Goal: Task Accomplishment & Management: Use online tool/utility

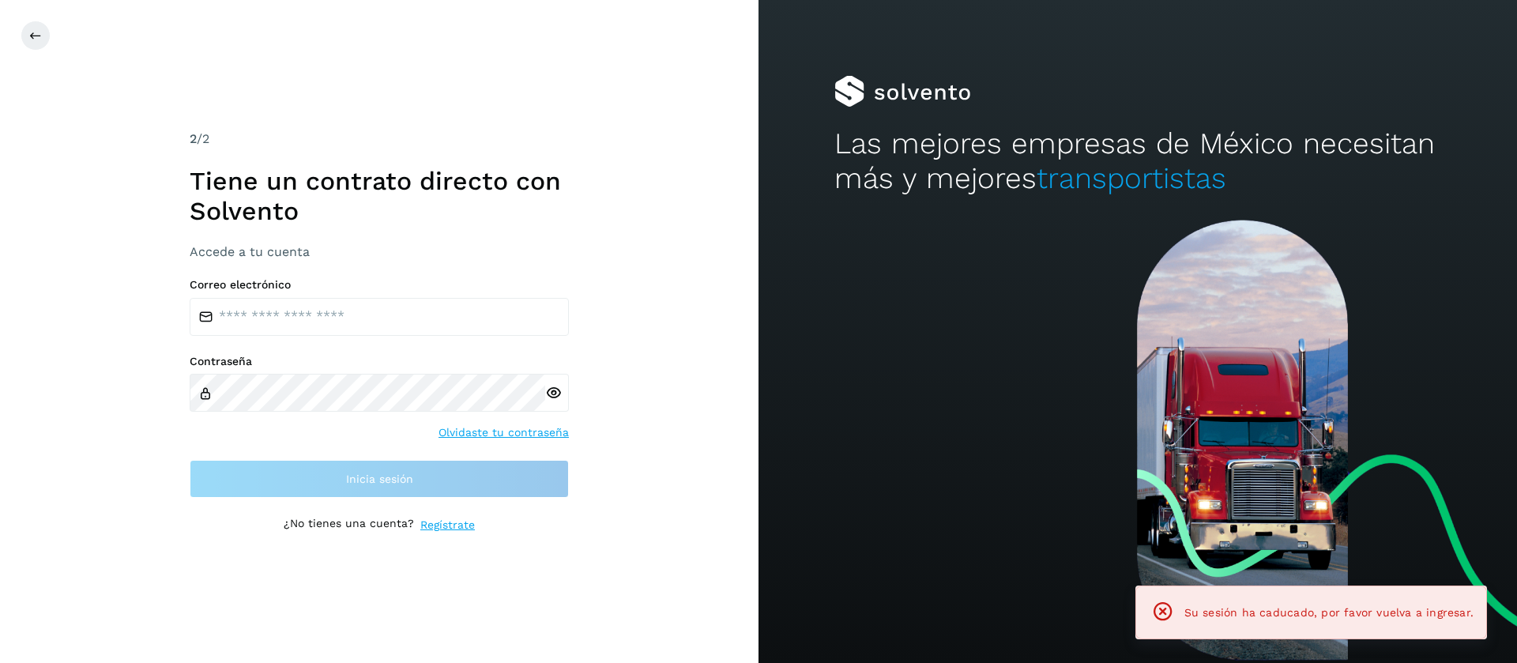
click at [324, 293] on div "Correo electrónico" at bounding box center [379, 307] width 379 height 58
click at [337, 304] on input "email" at bounding box center [379, 317] width 379 height 38
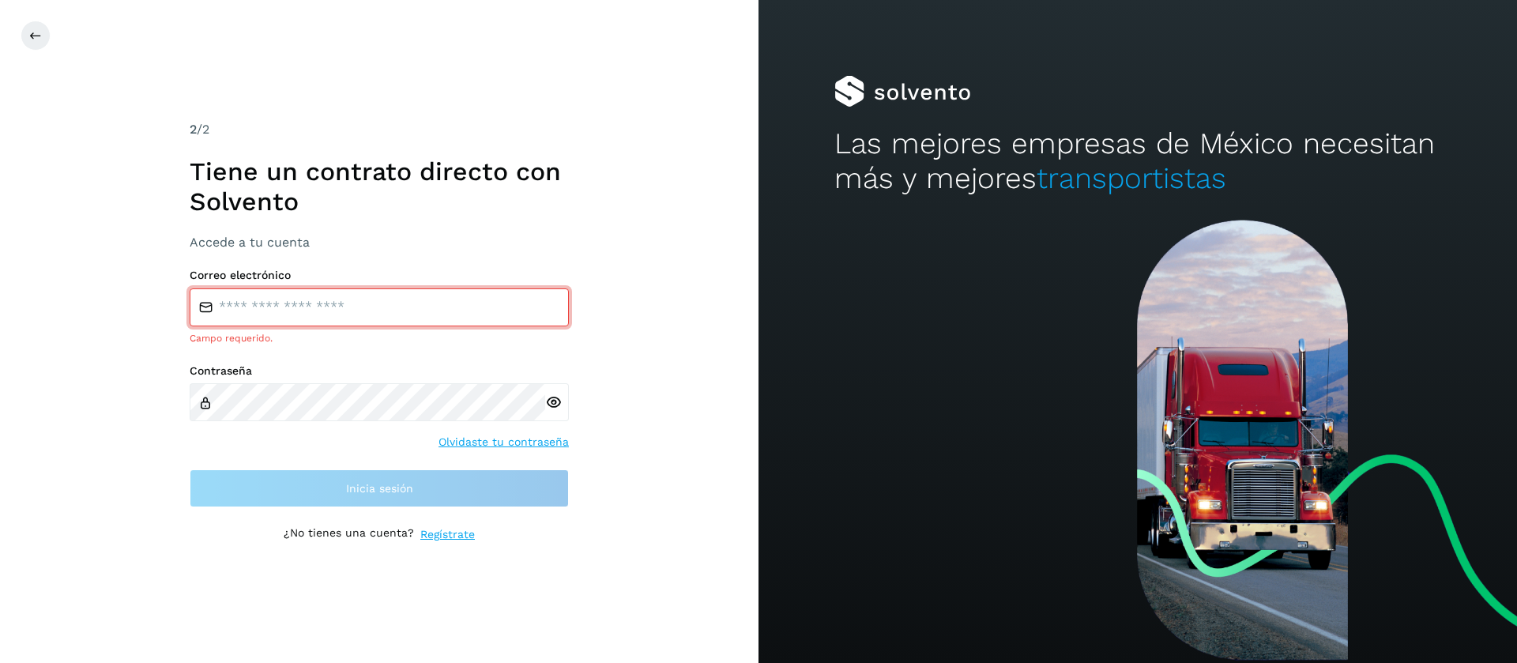
type input "**********"
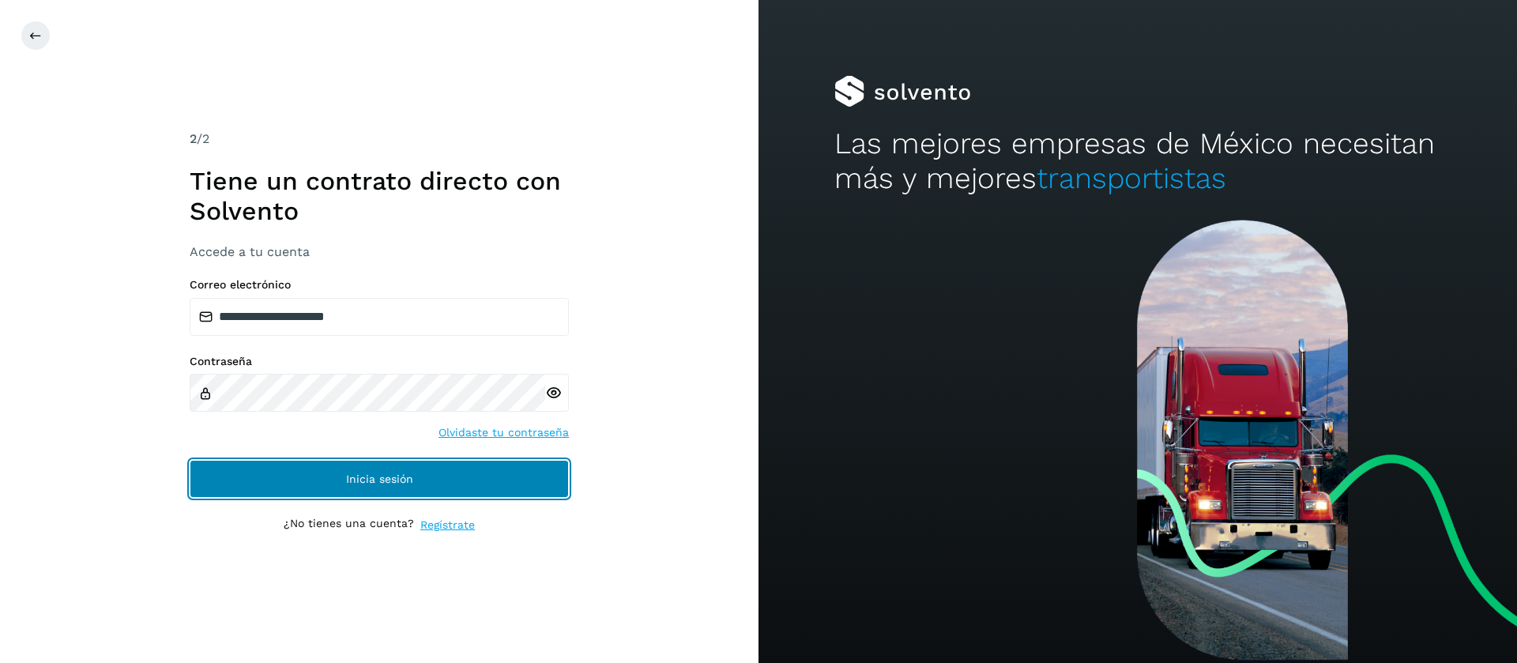
click at [469, 465] on button "Inicia sesión" at bounding box center [379, 479] width 379 height 38
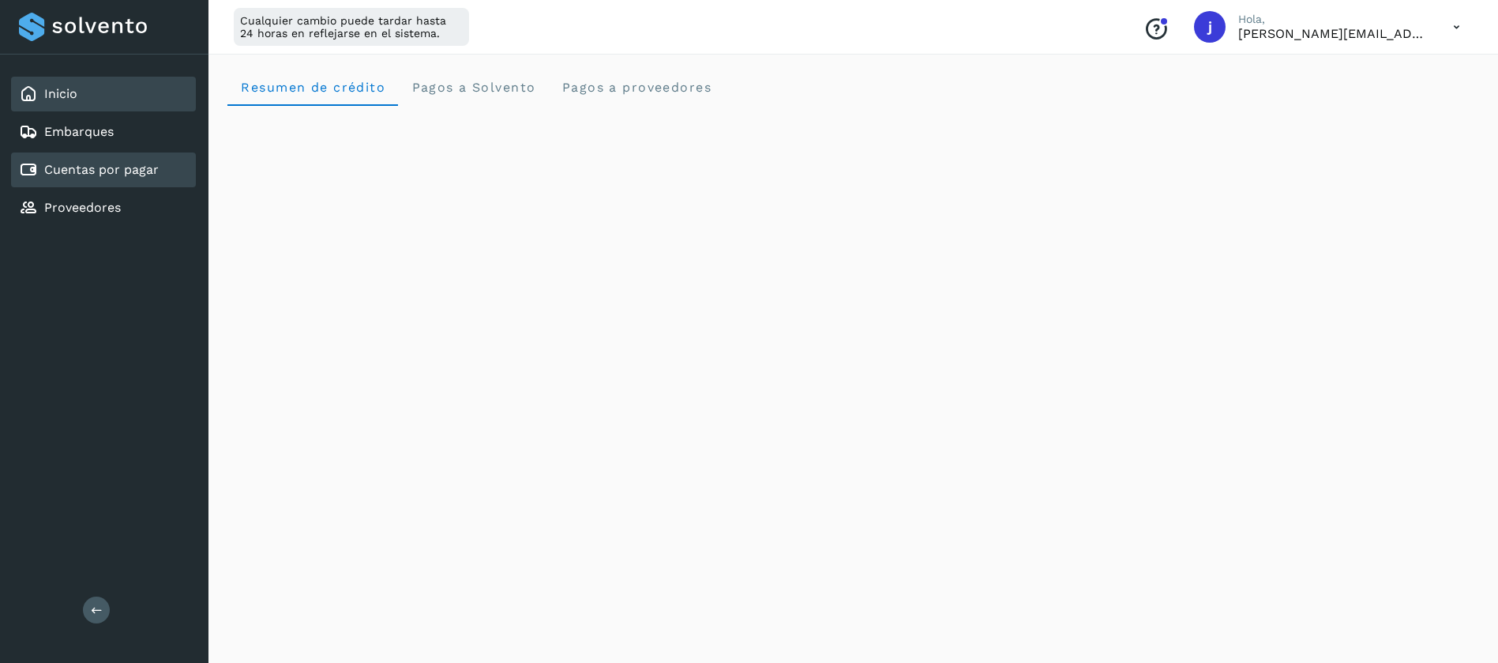
click at [115, 173] on link "Cuentas por pagar" at bounding box center [101, 169] width 115 height 15
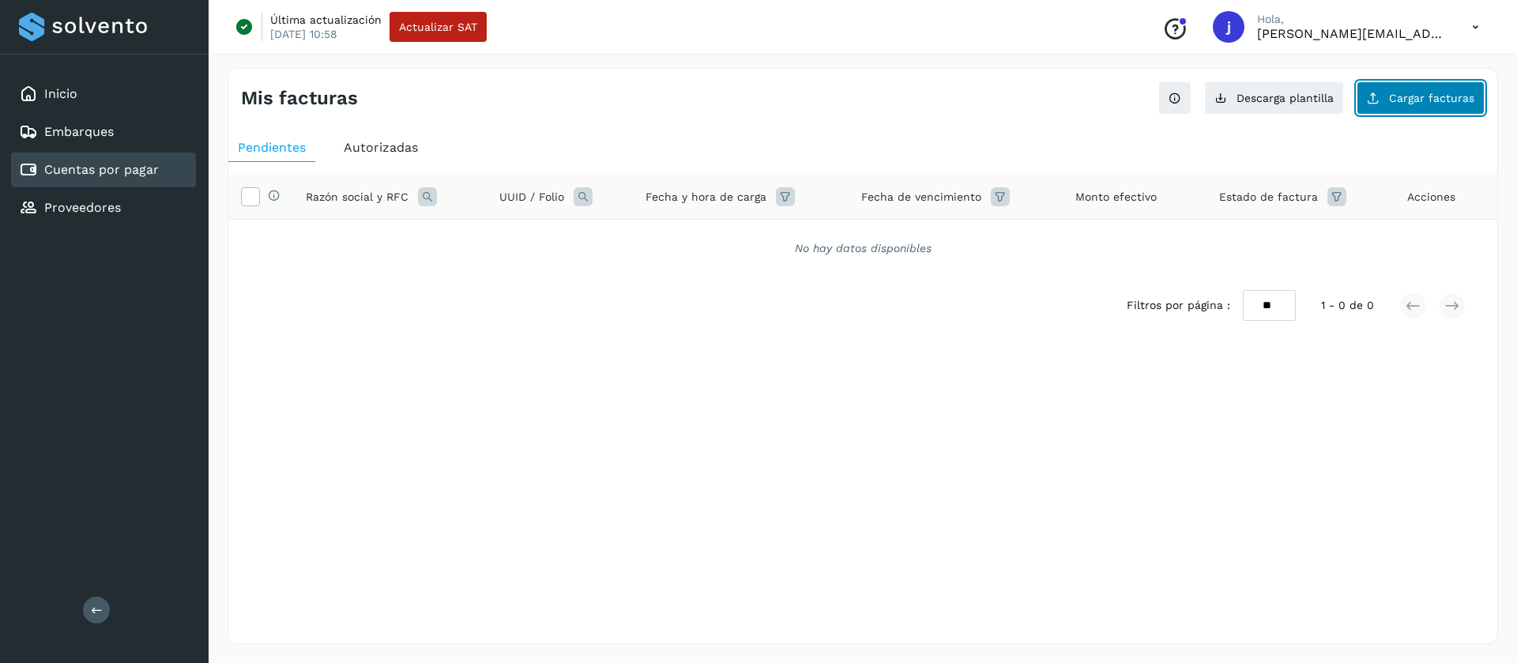
click at [1461, 98] on span "Cargar facturas" at bounding box center [1431, 97] width 85 height 11
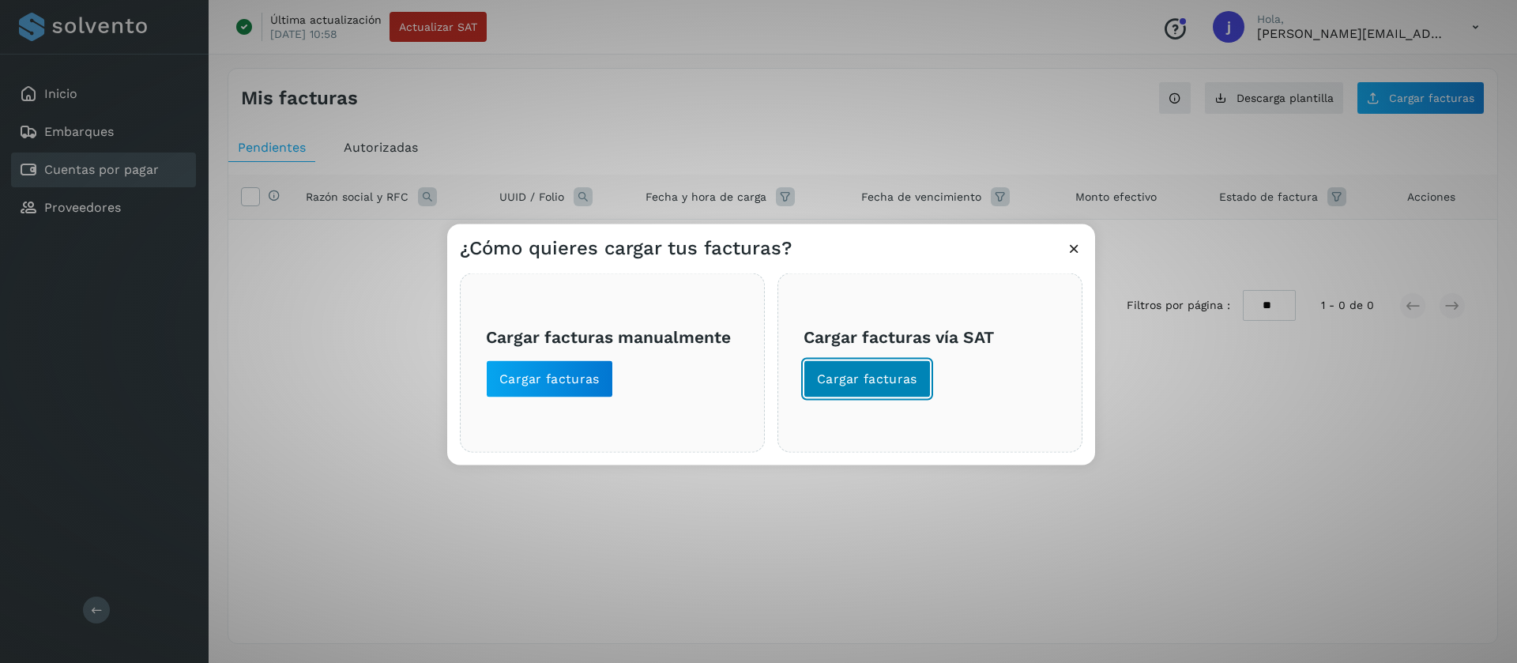
click at [880, 366] on button "Cargar facturas" at bounding box center [866, 378] width 127 height 38
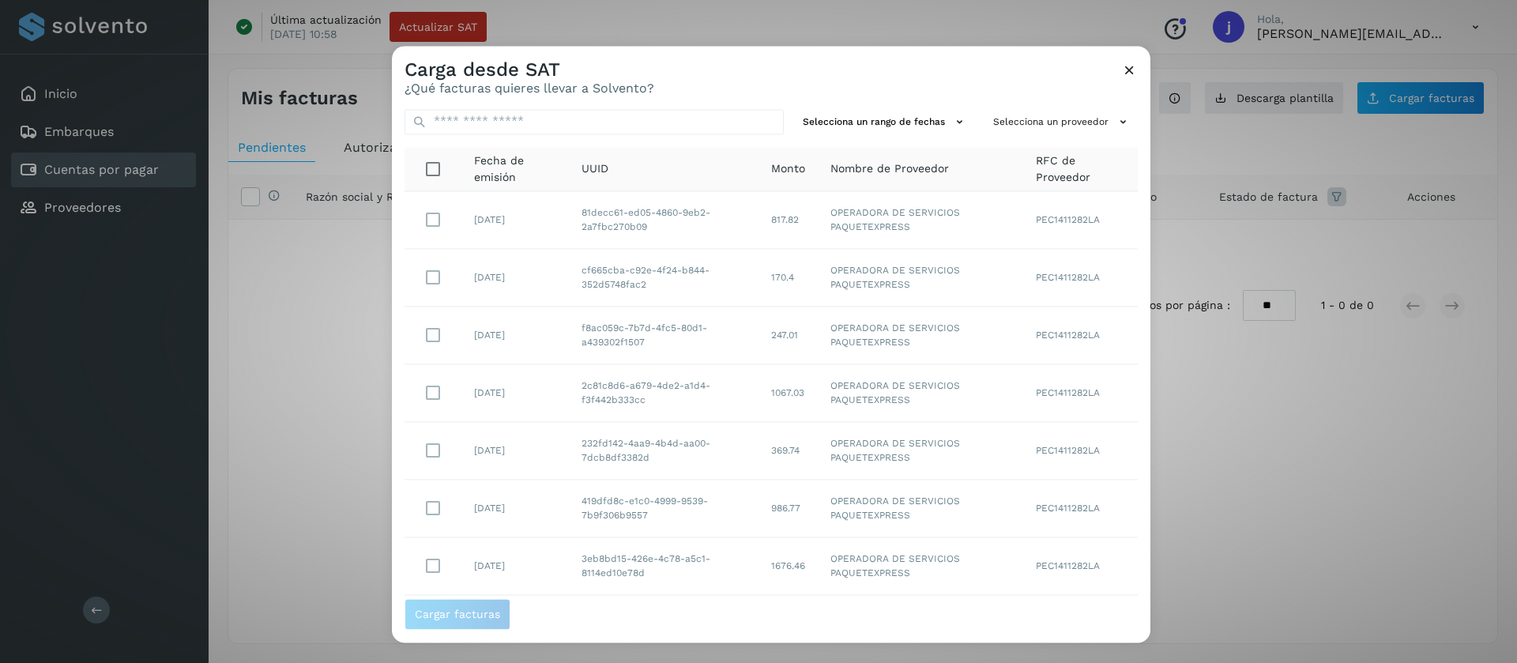
click at [1133, 72] on icon at bounding box center [1129, 70] width 17 height 17
